Goal: Task Accomplishment & Management: Complete application form

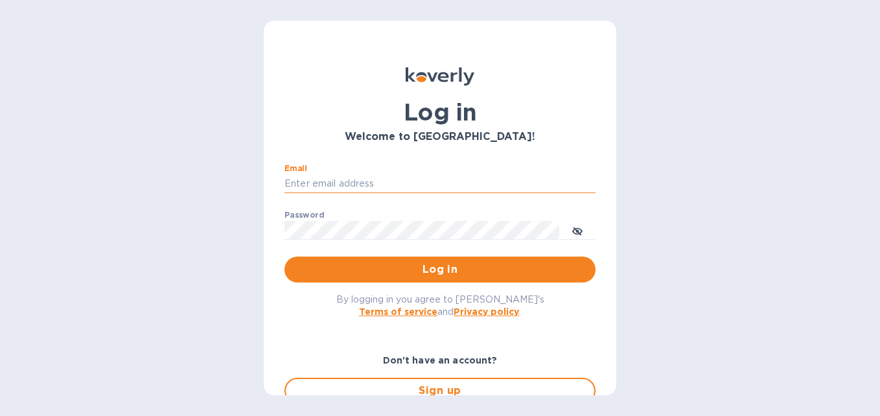
click at [330, 185] on input "Email" at bounding box center [439, 183] width 311 height 19
type input "[PERSON_NAME][EMAIL_ADDRESS][DOMAIN_NAME]"
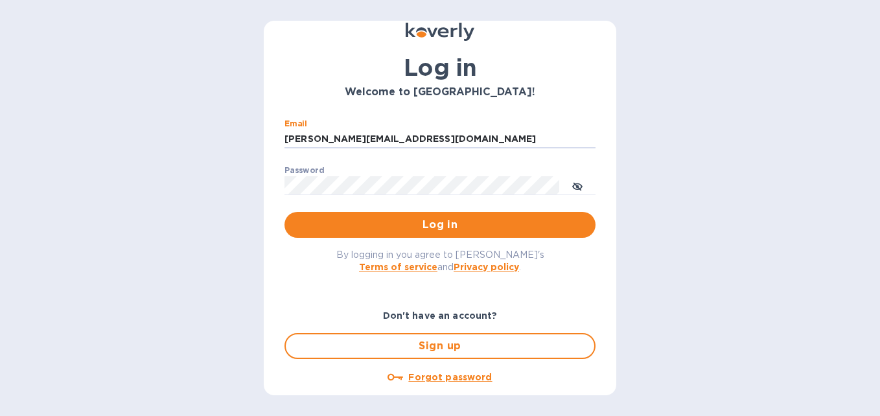
scroll to position [65, 0]
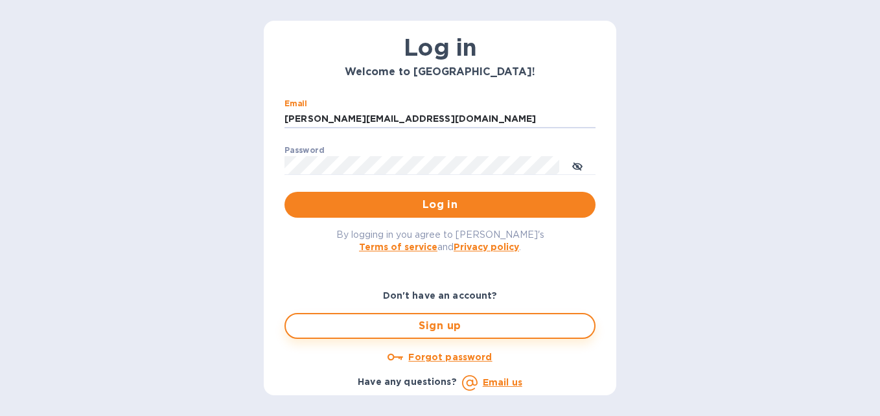
click at [455, 325] on span "Sign up" at bounding box center [440, 326] width 288 height 16
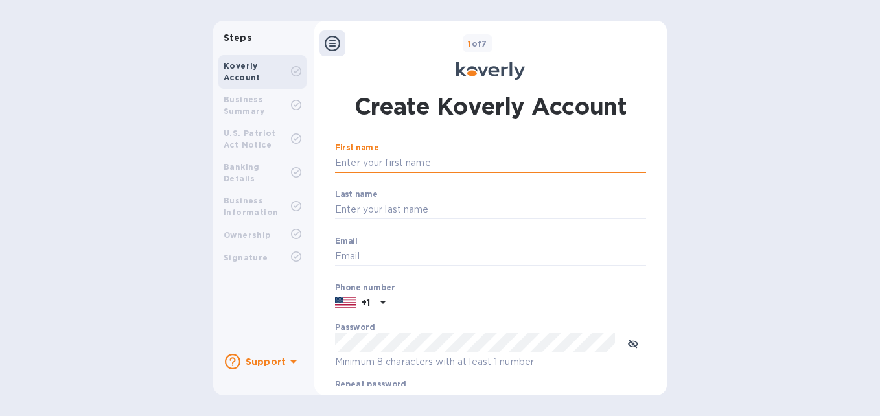
click at [369, 166] on input "First name" at bounding box center [490, 163] width 311 height 19
type input "Tomas"
type input "[PERSON_NAME]"
type input "[PERSON_NAME][EMAIL_ADDRESS][DOMAIN_NAME]"
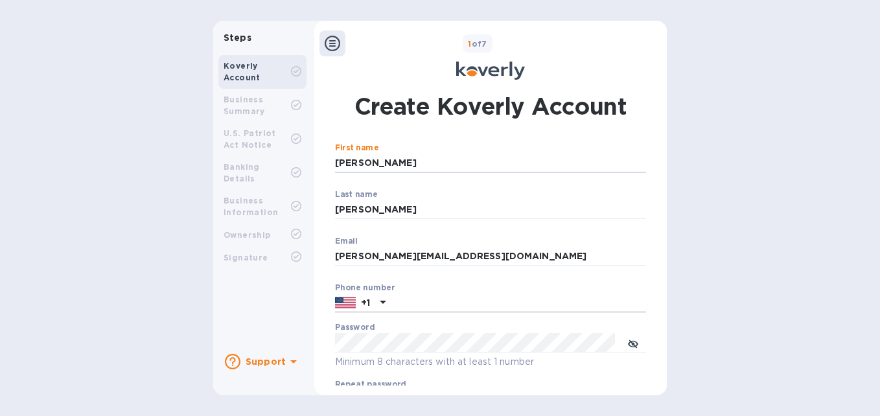
click at [383, 302] on icon at bounding box center [383, 302] width 16 height 16
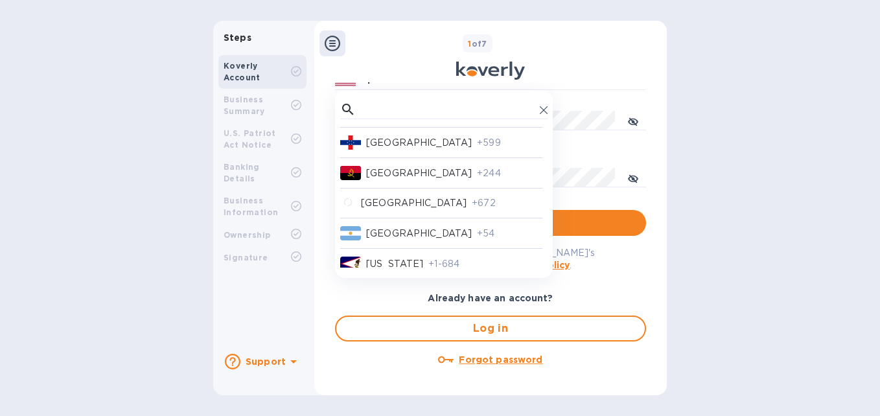
scroll to position [268, 0]
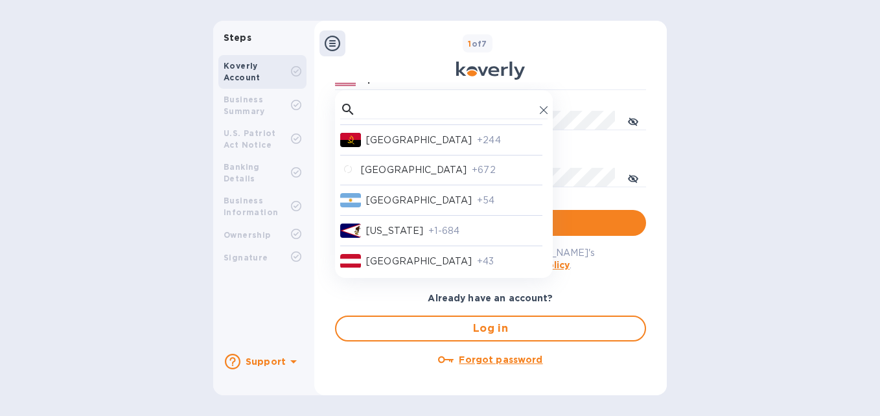
click at [407, 200] on p "Argentina" at bounding box center [419, 201] width 106 height 14
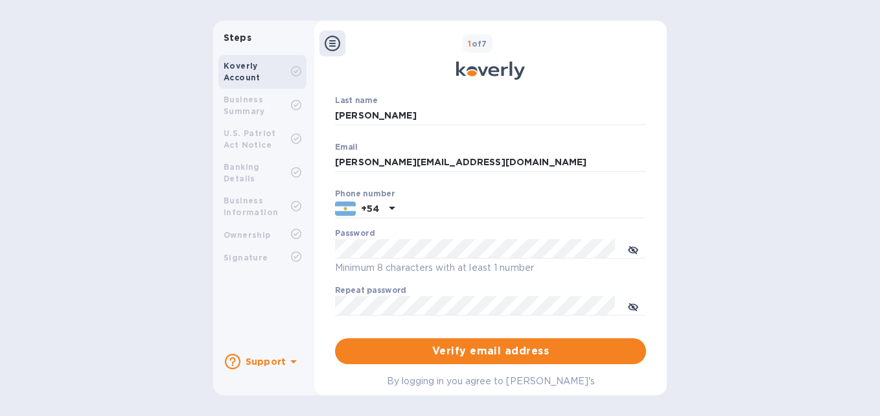
scroll to position [93, 0]
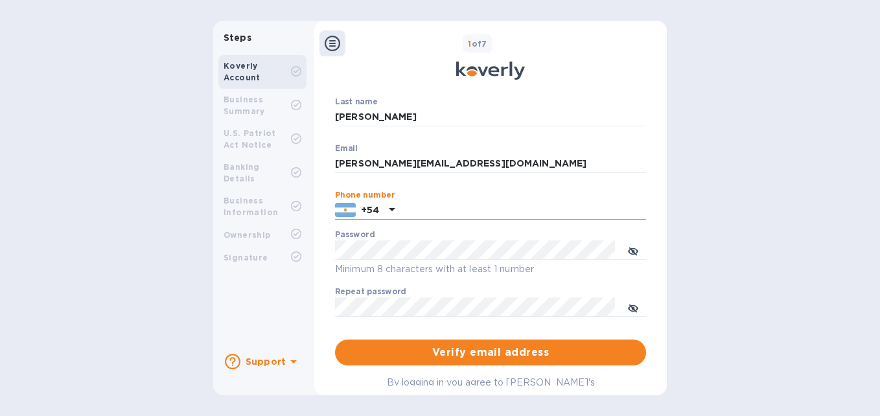
click at [410, 211] on input "text" at bounding box center [523, 210] width 246 height 19
type input "91144950444"
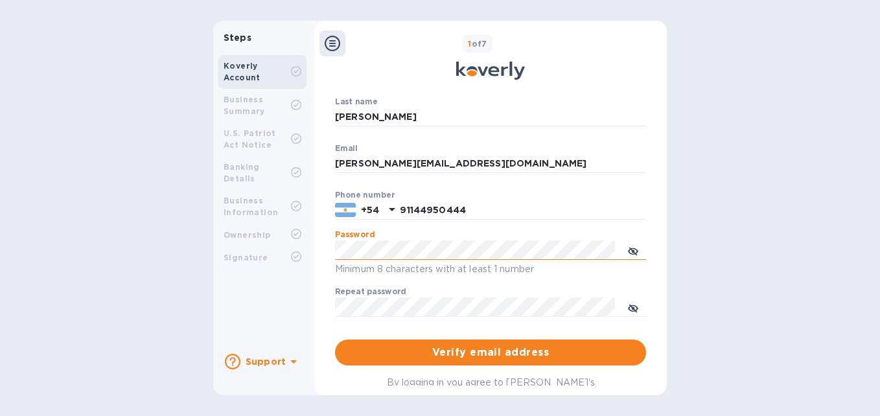
click at [633, 252] on icon "toggle password visibility" at bounding box center [633, 251] width 10 height 10
click at [630, 310] on icon "toggle password visibility" at bounding box center [633, 308] width 10 height 10
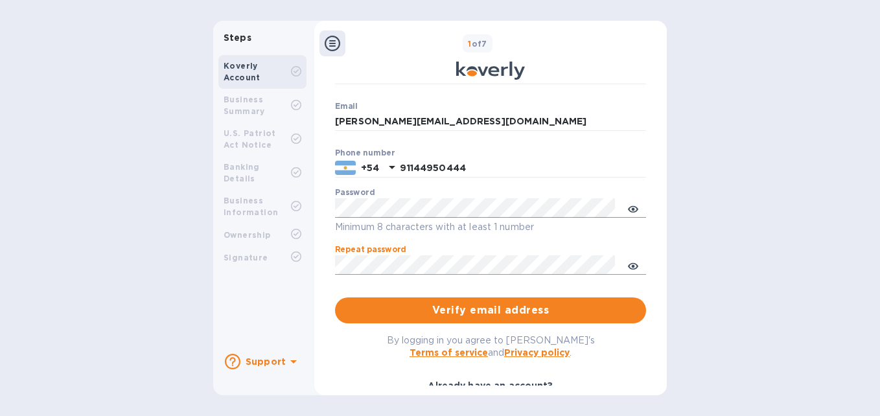
scroll to position [157, 0]
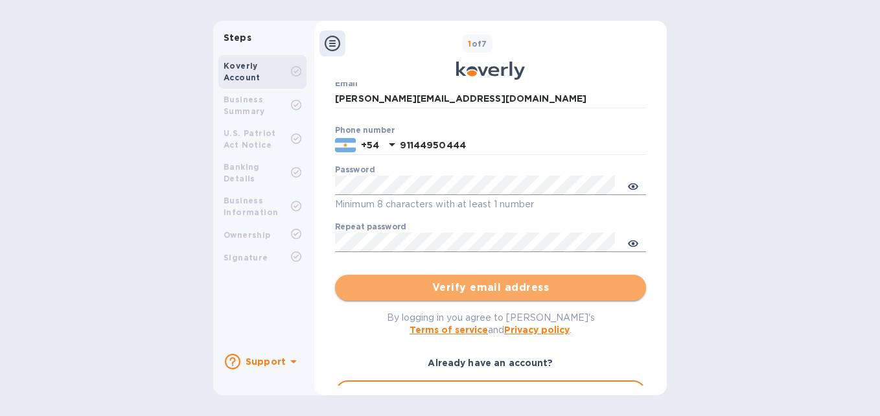
click at [456, 290] on span "Verify email address" at bounding box center [490, 288] width 290 height 16
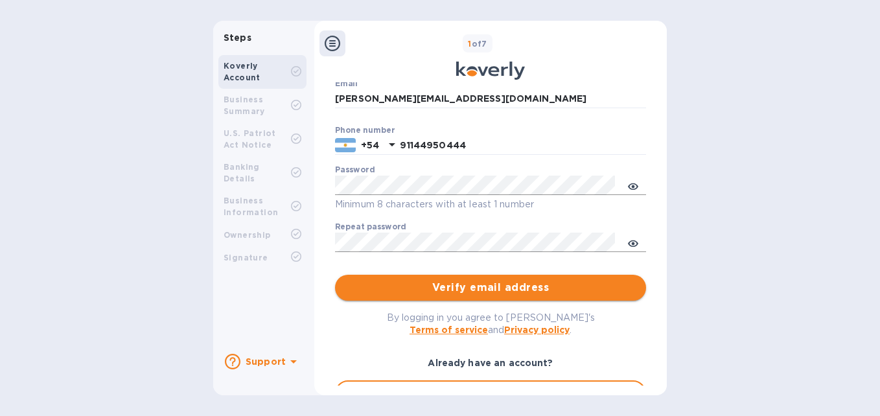
scroll to position [0, 0]
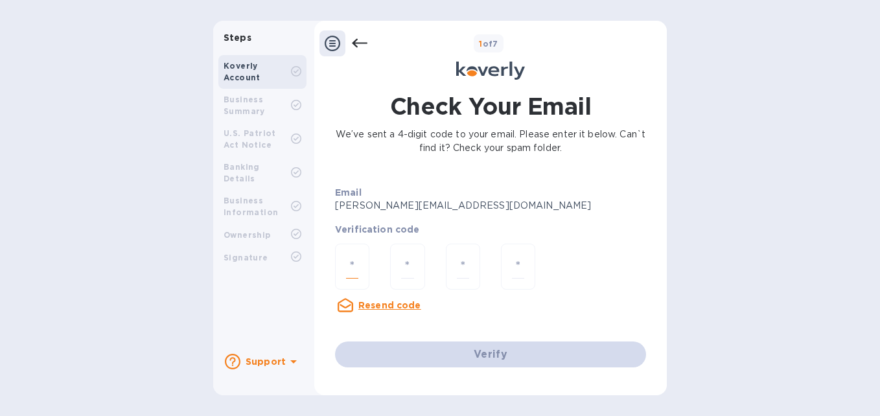
click at [356, 266] on input "number" at bounding box center [352, 267] width 12 height 24
drag, startPoint x: 357, startPoint y: 264, endPoint x: 346, endPoint y: 260, distance: 11.7
click at [346, 260] on input "1" at bounding box center [352, 267] width 12 height 24
type input "2"
type input "1"
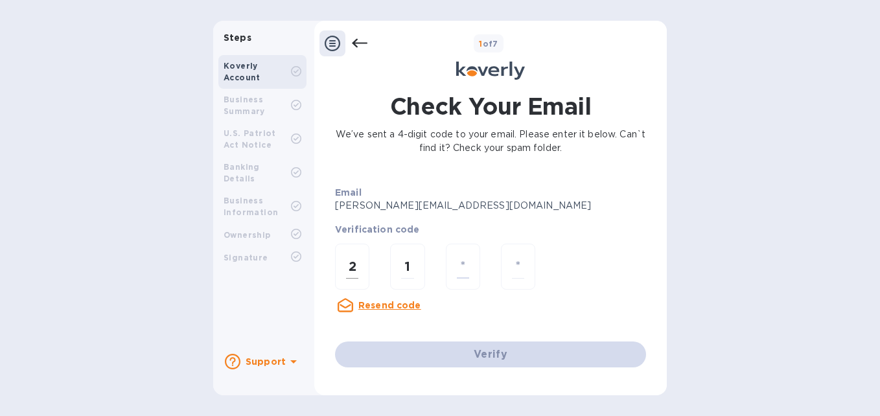
type input "2"
type input "7"
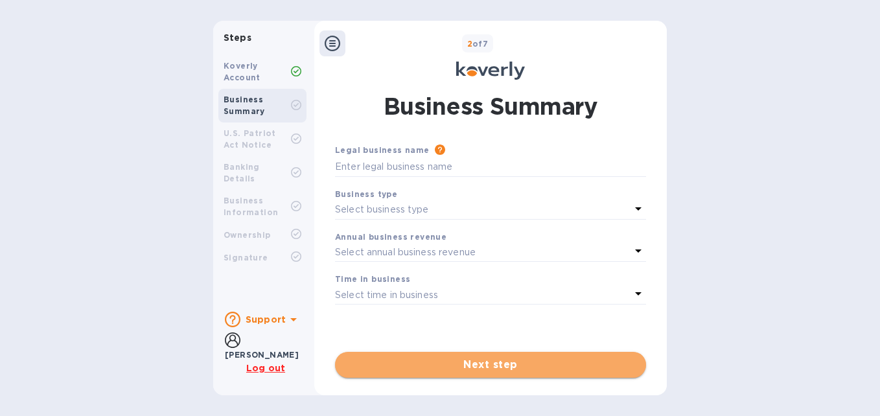
click at [487, 356] on button "Next step" at bounding box center [490, 365] width 311 height 26
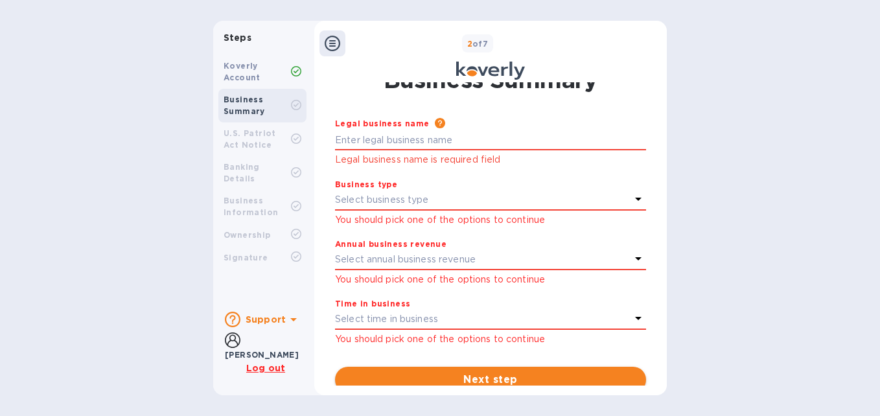
scroll to position [41, 0]
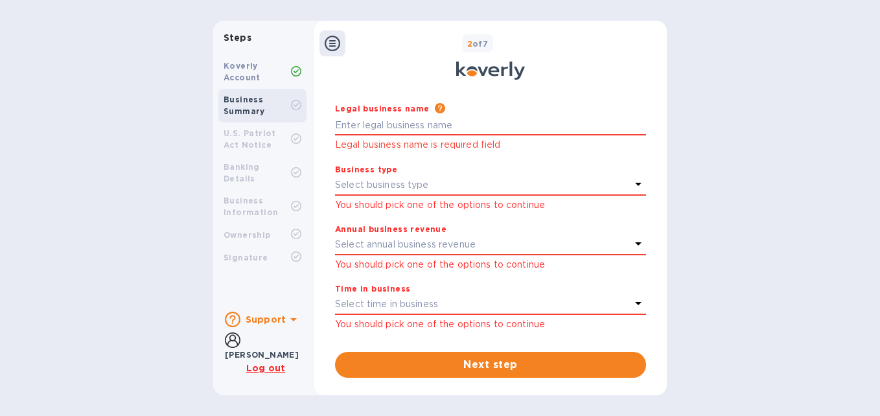
click at [275, 365] on u "Log out" at bounding box center [265, 368] width 39 height 10
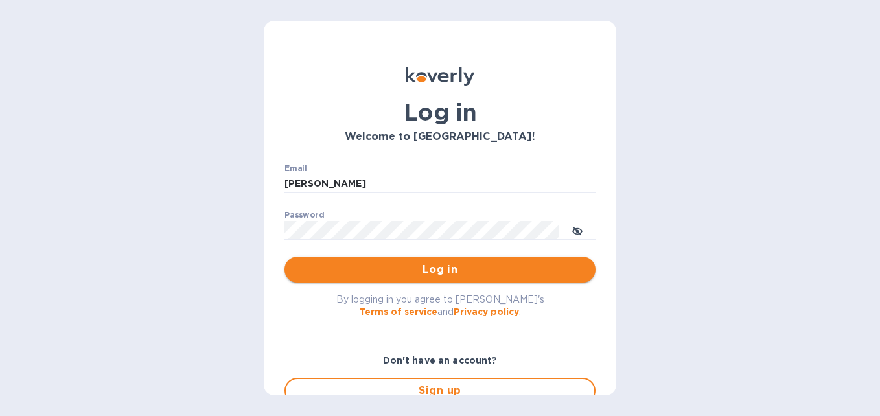
click at [459, 271] on span "Log in" at bounding box center [440, 270] width 290 height 16
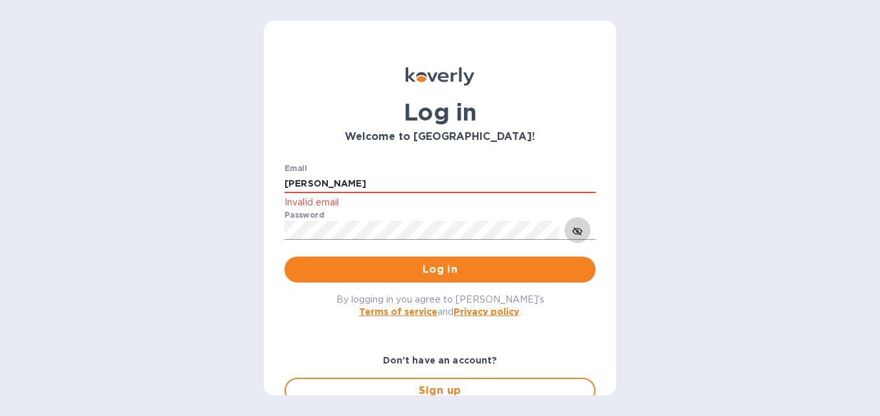
click at [575, 232] on icon "toggle password visibility" at bounding box center [577, 231] width 10 height 10
click at [332, 183] on input "[PERSON_NAME]" at bounding box center [439, 183] width 311 height 19
type input "E"
type input "[PERSON_NAME][EMAIL_ADDRESS][DOMAIN_NAME]"
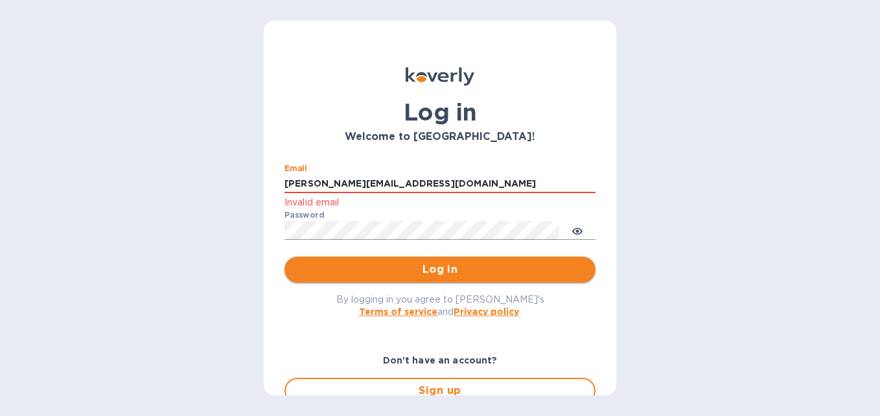
click at [436, 265] on span "Log in" at bounding box center [440, 270] width 290 height 16
